Goal: Task Accomplishment & Management: Manage account settings

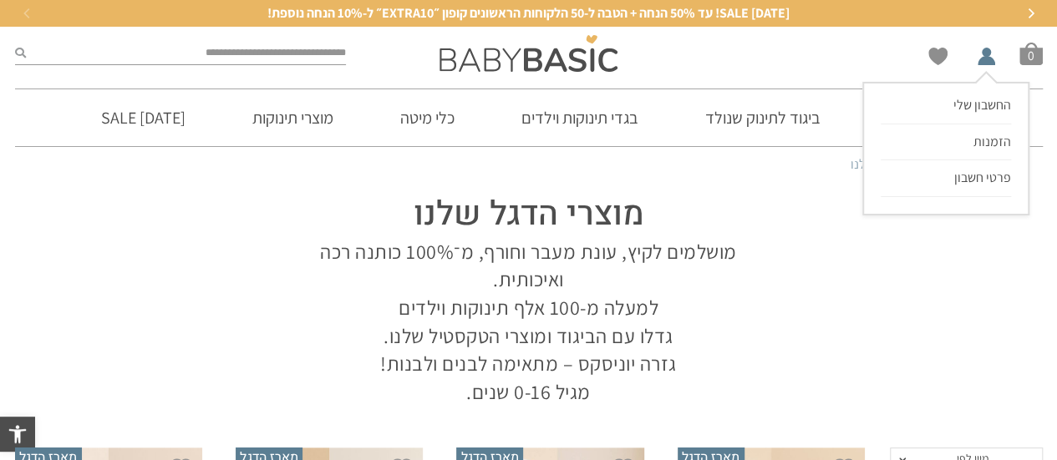
click at [987, 56] on li "החשבון שלי החשבון שלי הזמנות פרטי חשבון" at bounding box center [983, 53] width 25 height 23
click at [983, 103] on span "החשבון שלי" at bounding box center [982, 105] width 58 height 18
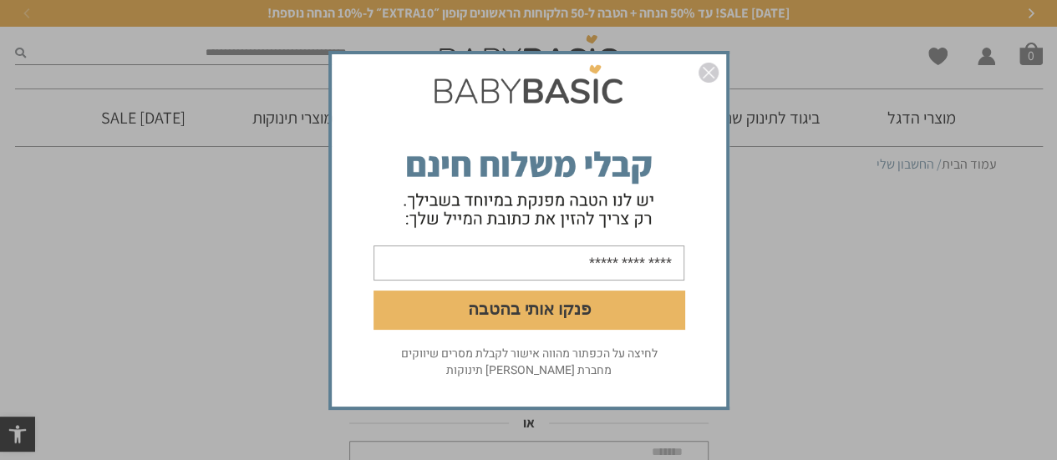
click at [709, 72] on img "סגור" at bounding box center [708, 73] width 20 height 20
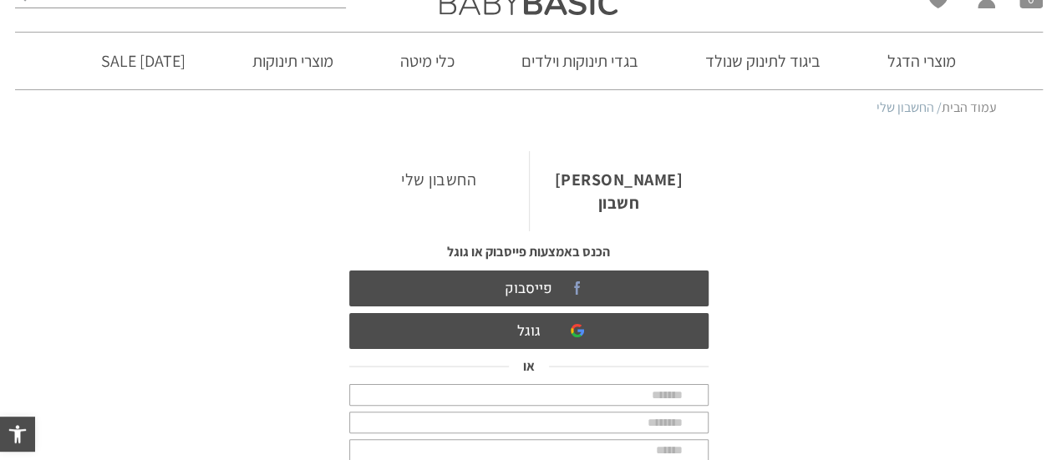
scroll to position [84, 0]
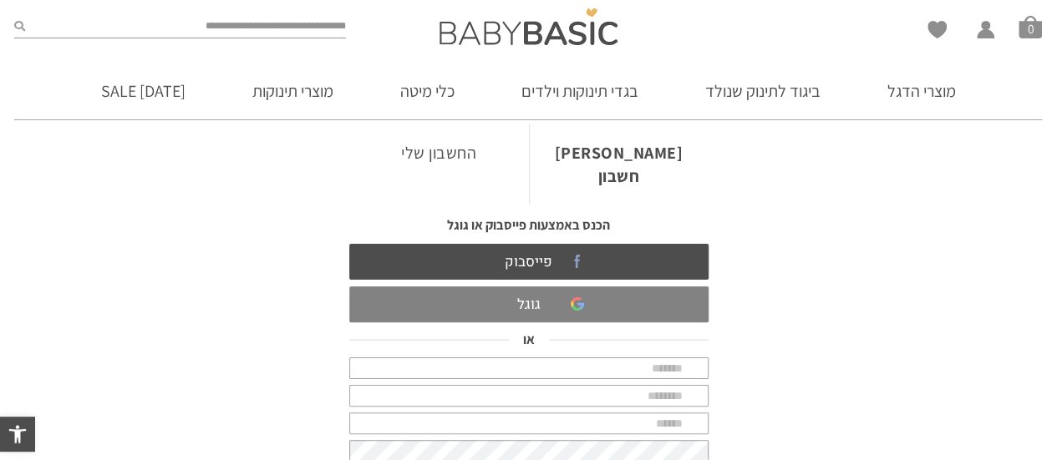
click at [541, 287] on link "גוגל" at bounding box center [528, 305] width 359 height 36
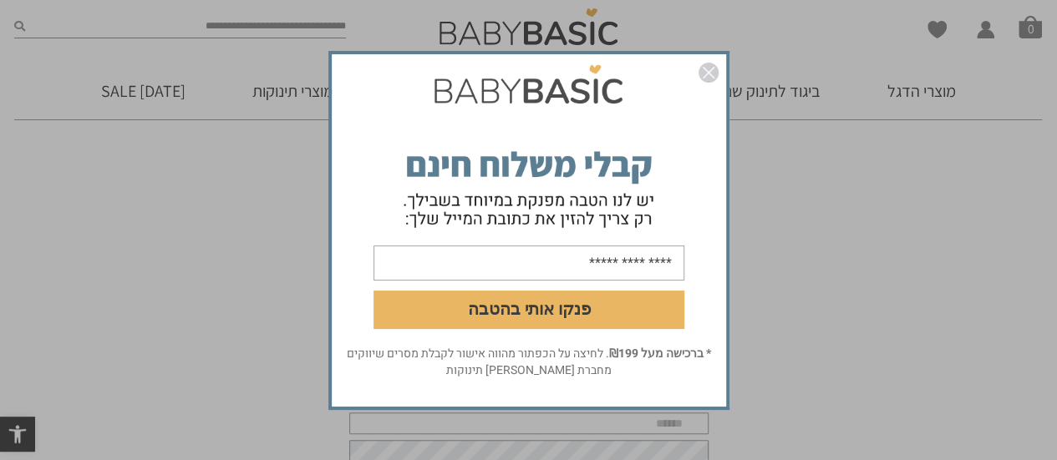
scroll to position [0, 0]
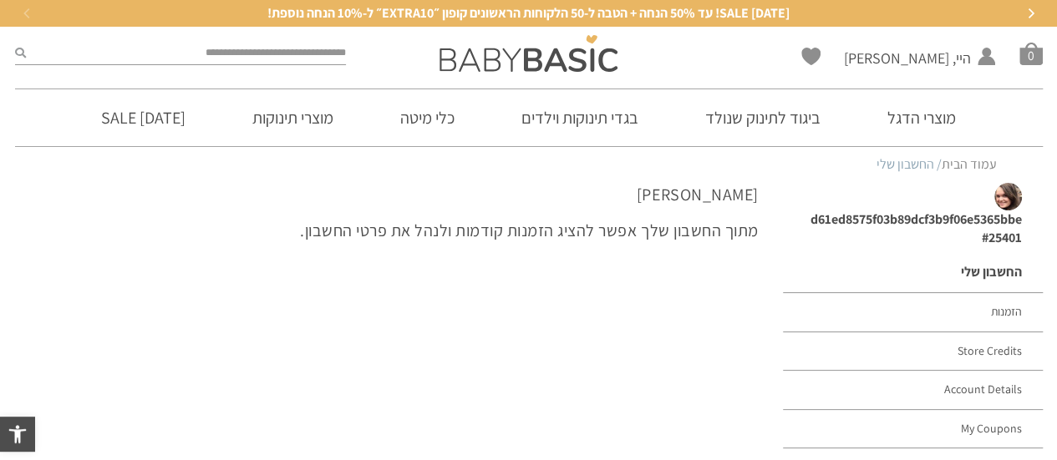
click at [859, 221] on div "d61ed8575f03b89dcf3b9f06e5365bbe #25401" at bounding box center [902, 230] width 246 height 38
copy div "d61ed8575f03b89dcf3b9f06e5365bbe #25401"
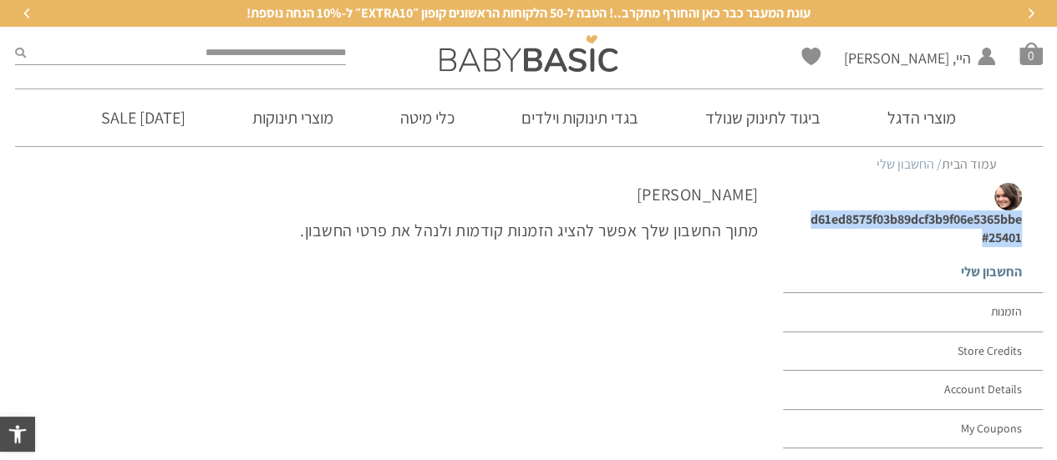
click at [986, 270] on link "החשבון שלי" at bounding box center [912, 272] width 259 height 41
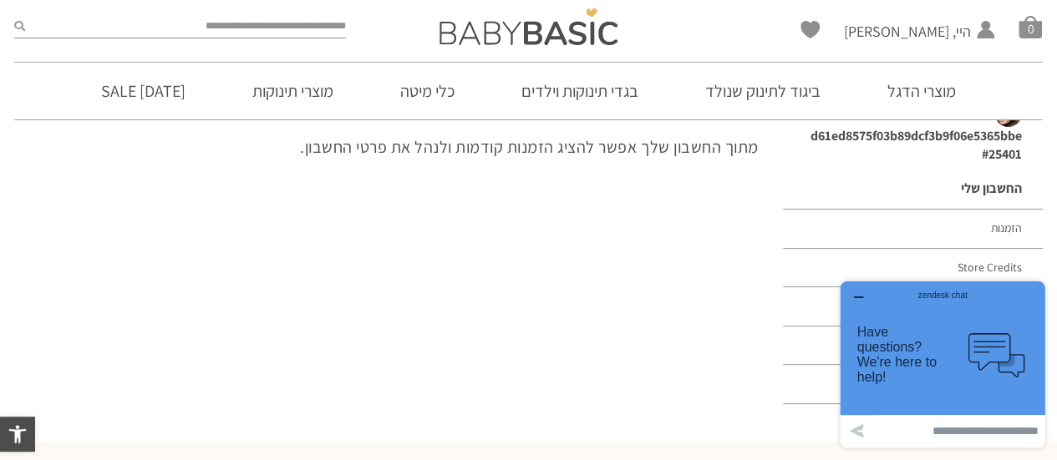
click at [816, 312] on link "Account Details" at bounding box center [912, 306] width 259 height 39
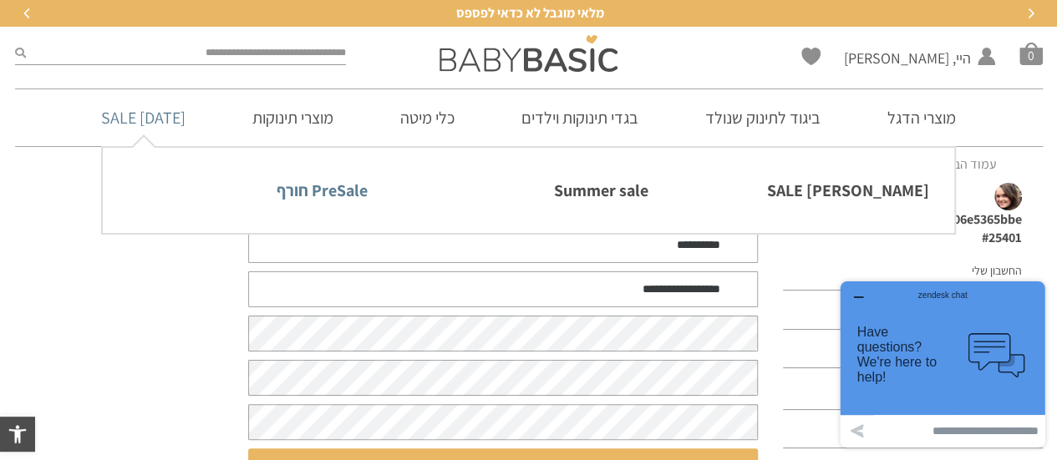
click at [337, 195] on link "PreSale חורף" at bounding box center [247, 190] width 239 height 35
